Goal: Information Seeking & Learning: Find specific fact

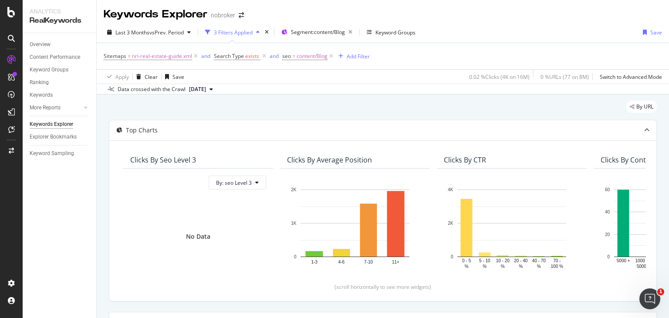
scroll to position [606, 0]
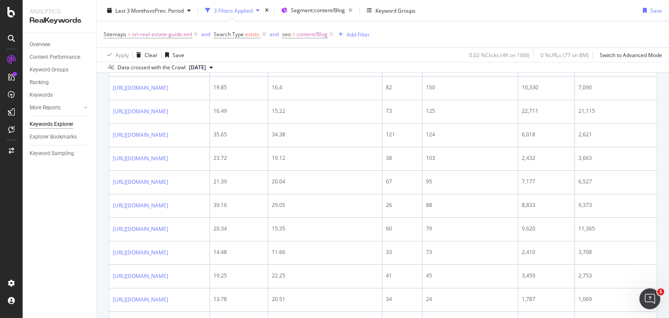
click at [92, 188] on div "Overview Content Performance Keyword Groups Ranking Keywords More Reports Count…" at bounding box center [60, 175] width 74 height 285
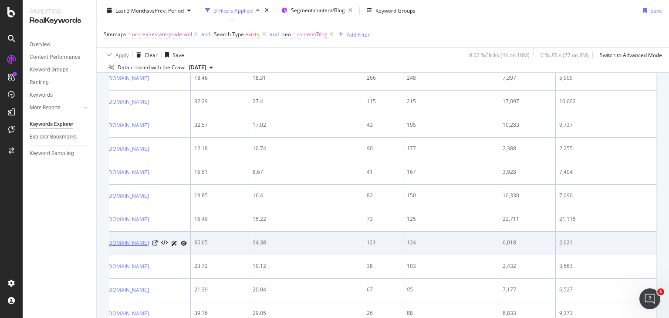
scroll to position [0, 0]
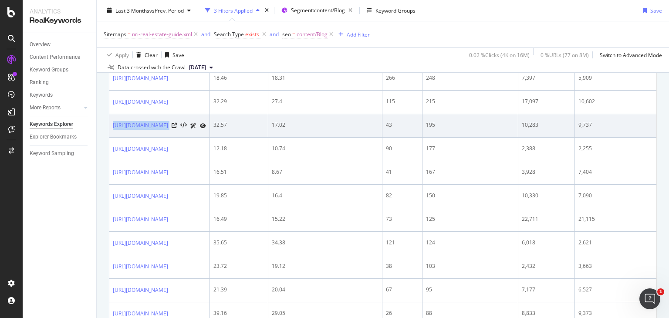
drag, startPoint x: 242, startPoint y: 141, endPoint x: 110, endPoint y: 154, distance: 132.6
click at [110, 138] on td "[URL][DOMAIN_NAME]" at bounding box center [159, 126] width 101 height 24
copy div "[URL][DOMAIN_NAME]"
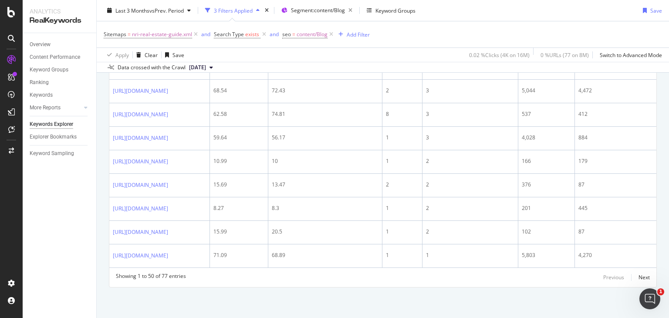
click at [631, 278] on div "Previous Next" at bounding box center [626, 277] width 47 height 10
click at [639, 280] on div "Next" at bounding box center [644, 277] width 11 height 7
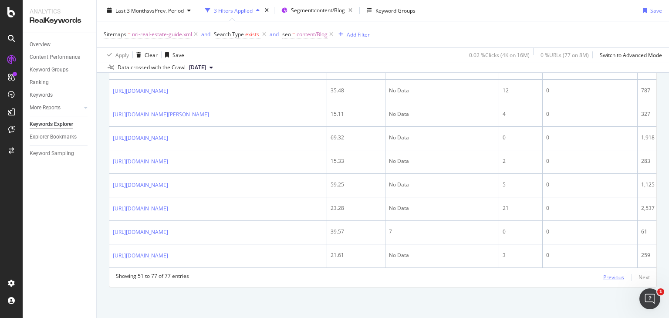
click at [608, 275] on div "Previous" at bounding box center [613, 277] width 21 height 7
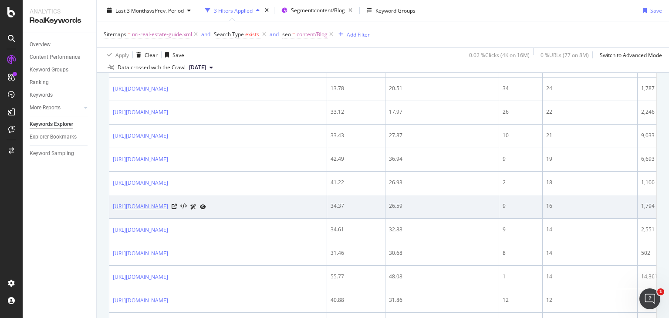
drag, startPoint x: 272, startPoint y: 227, endPoint x: 152, endPoint y: 233, distance: 120.0
click at [152, 219] on td "https://www.nobroker.in/blog/nri-buying-luxury-property-in-india/" at bounding box center [218, 207] width 218 height 24
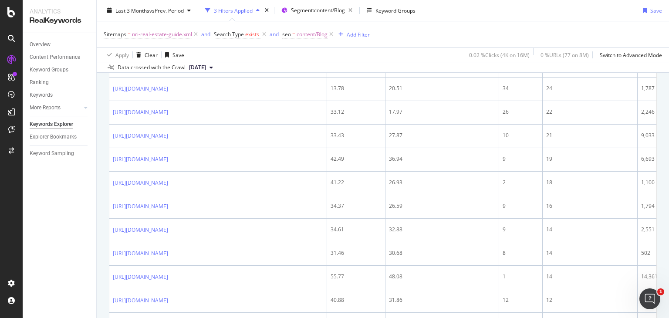
click at [94, 233] on div "Overview Content Performance Keyword Groups Ranking Keywords More Reports Count…" at bounding box center [60, 175] width 74 height 285
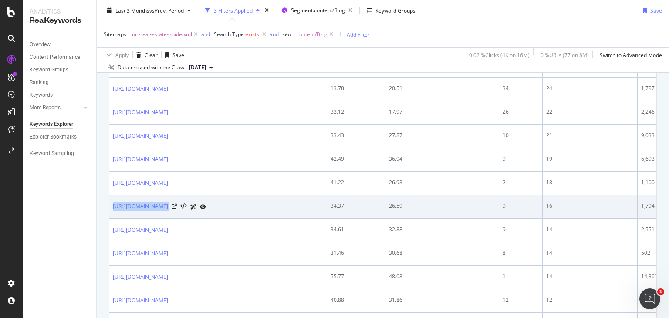
drag, startPoint x: 281, startPoint y: 229, endPoint x: 112, endPoint y: 238, distance: 168.4
click at [112, 219] on td "https://www.nobroker.in/blog/nri-buying-luxury-property-in-india/" at bounding box center [218, 207] width 218 height 24
copy div "https://www.nobroker.in/blog/nri-buying-luxury-property-in-india/"
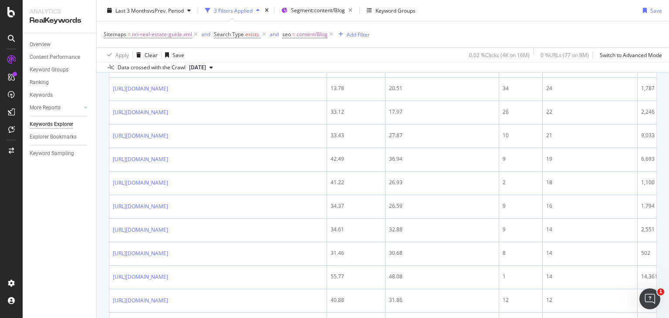
click at [37, 229] on div "Overview Content Performance Keyword Groups Ranking Keywords More Reports Count…" at bounding box center [60, 175] width 74 height 285
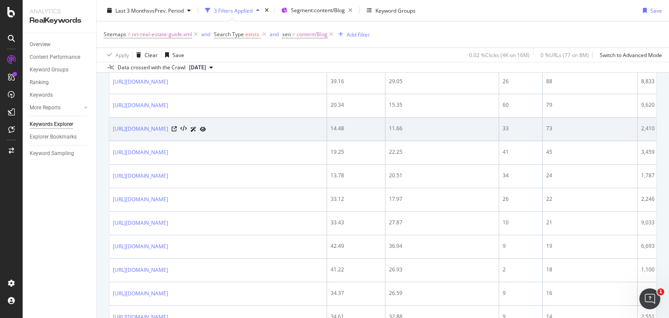
drag, startPoint x: 229, startPoint y: 142, endPoint x: 109, endPoint y: 157, distance: 120.8
click at [109, 141] on td "https://www.nobroker.in/blog/fdi-in-real-estate/" at bounding box center [218, 130] width 218 height 24
copy link "https://www.nobroker.in/blog/fdi-in-real-estate/"
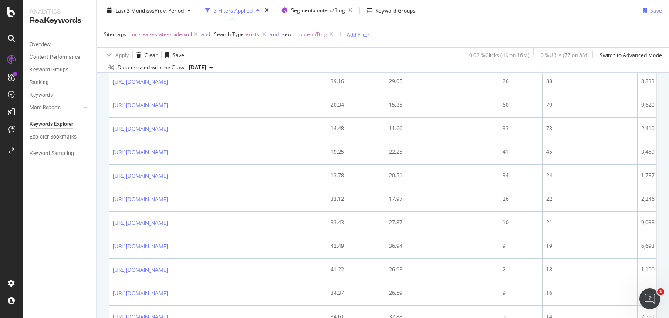
click at [51, 211] on div "Overview Content Performance Keyword Groups Ranking Keywords More Reports Count…" at bounding box center [60, 175] width 74 height 285
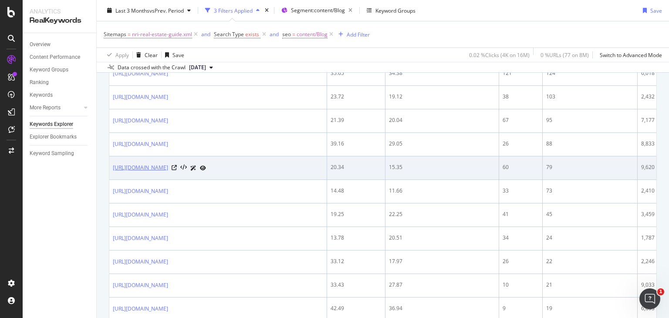
scroll to position [674, 0]
drag, startPoint x: 249, startPoint y: 183, endPoint x: 110, endPoint y: 193, distance: 139.7
click at [110, 180] on td "https://www.nobroker.in/blog/tax-residency-certificates/" at bounding box center [218, 169] width 218 height 24
copy link "https://www.nobroker.in/blog/tax-residency-certificates/"
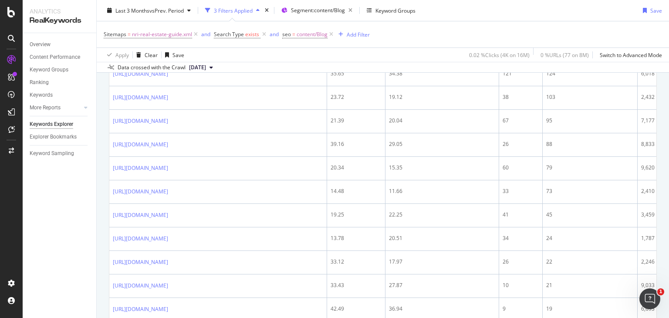
click at [66, 199] on div "Overview Content Performance Keyword Groups Ranking Keywords More Reports Count…" at bounding box center [60, 175] width 74 height 285
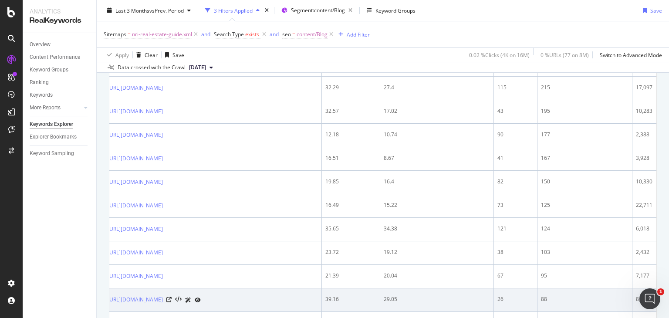
scroll to position [0, 0]
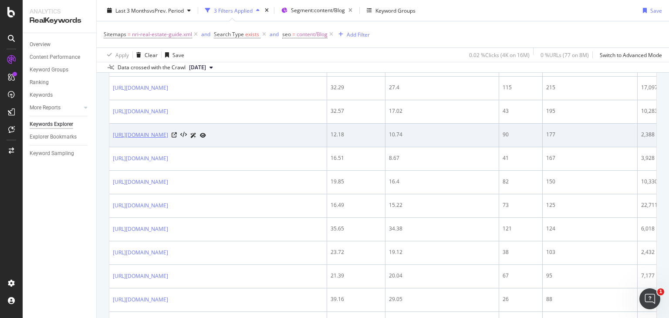
drag, startPoint x: 276, startPoint y: 151, endPoint x: 113, endPoint y: 161, distance: 162.8
click at [113, 147] on td "https://www.nobroker.in/blog/exclusive-services-nri-home-owners/" at bounding box center [218, 136] width 218 height 24
copy link "https://www.nobroker.in/blog/exclusive-services-nri-home-owners/"
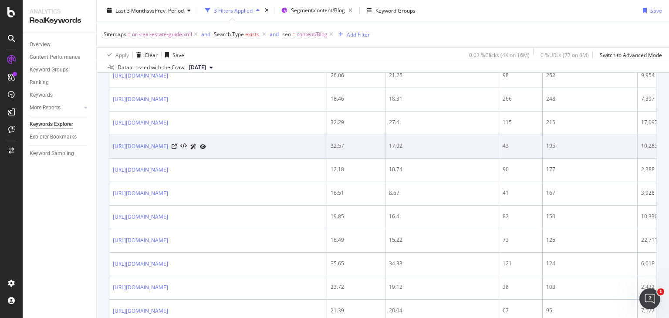
drag, startPoint x: 239, startPoint y: 162, endPoint x: 110, endPoint y: 178, distance: 129.8
click at [110, 159] on td "[URL][DOMAIN_NAME]" at bounding box center [218, 147] width 218 height 24
copy link "[URL][DOMAIN_NAME]"
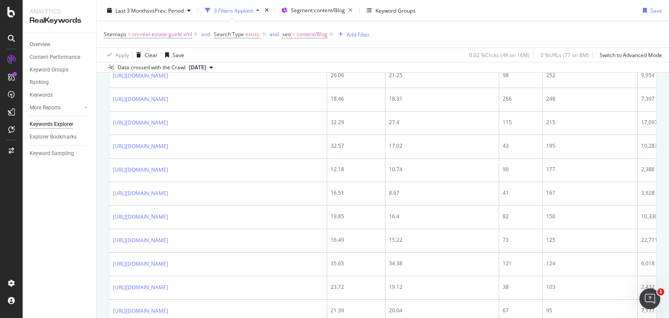
click at [60, 227] on div "Overview Content Performance Keyword Groups Ranking Keywords More Reports Count…" at bounding box center [60, 175] width 74 height 285
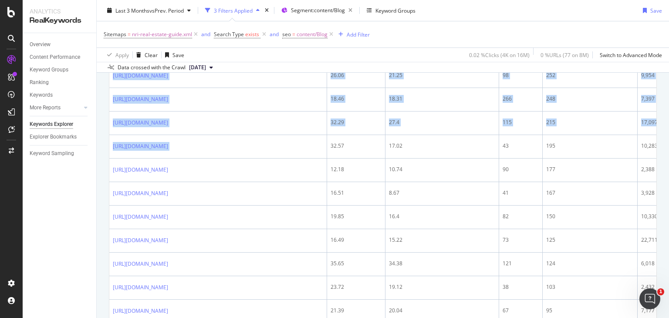
drag, startPoint x: 244, startPoint y: 161, endPoint x: 108, endPoint y: 171, distance: 136.3
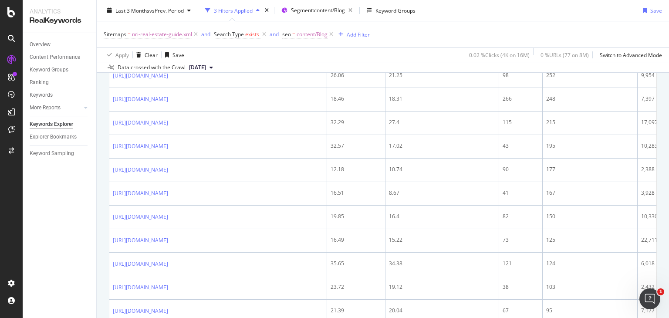
click at [88, 189] on div "Overview Content Performance Keyword Groups Ranking Keywords More Reports Count…" at bounding box center [60, 175] width 74 height 285
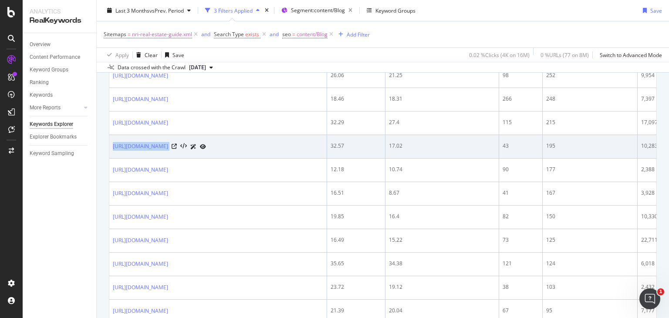
drag, startPoint x: 110, startPoint y: 168, endPoint x: 243, endPoint y: 174, distance: 132.6
click at [243, 159] on td "[URL][DOMAIN_NAME]" at bounding box center [218, 147] width 218 height 24
copy div "[URL][DOMAIN_NAME]"
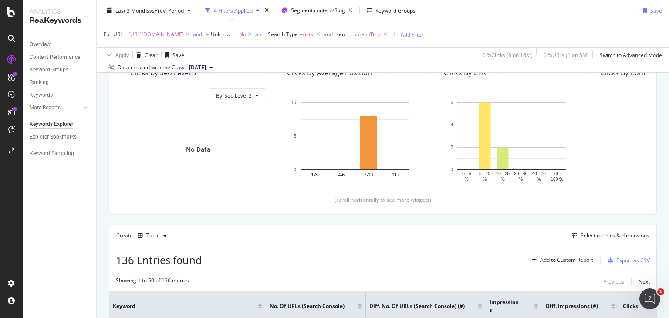
click at [184, 37] on span "[URL][DOMAIN_NAME]" at bounding box center [156, 34] width 55 height 12
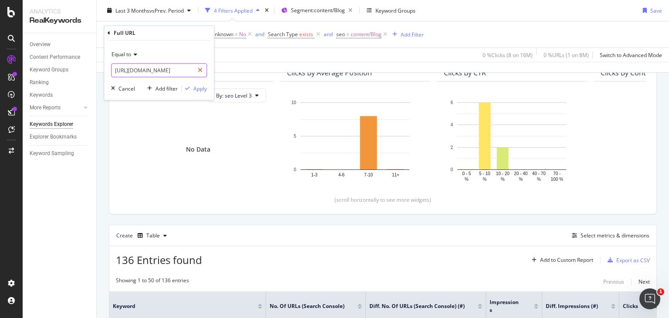
click at [203, 69] on div at bounding box center [200, 71] width 13 height 14
click at [167, 74] on input "text" at bounding box center [159, 71] width 95 height 14
paste input "[URL][DOMAIN_NAME]"
type input "[URL][DOMAIN_NAME]"
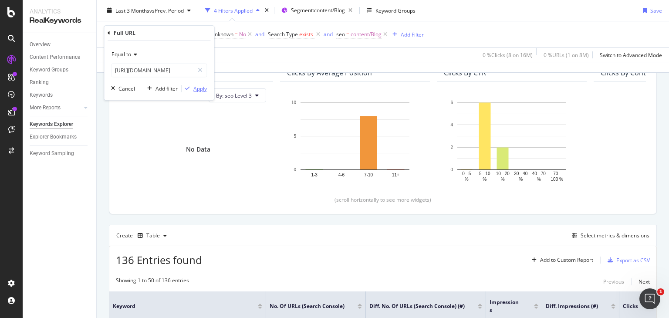
scroll to position [0, 0]
click at [205, 88] on div "Apply" at bounding box center [200, 88] width 14 height 7
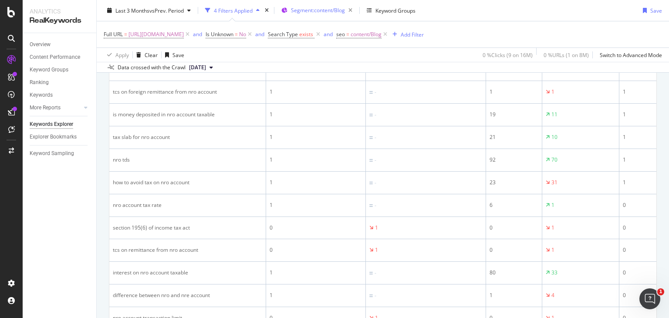
scroll to position [373, 0]
